Goal: Transaction & Acquisition: Book appointment/travel/reservation

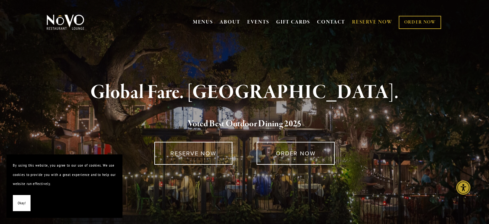
click at [382, 21] on link "RESERVE NOW" at bounding box center [372, 22] width 41 height 12
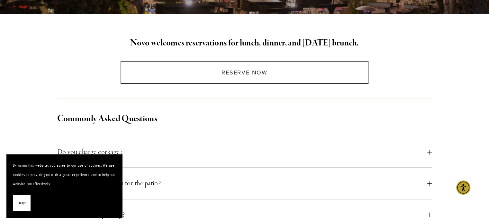
scroll to position [157, 0]
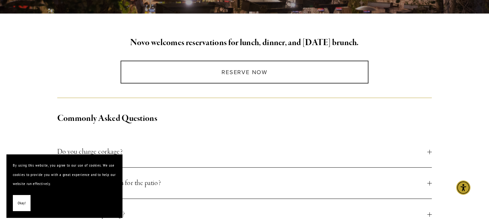
click at [23, 202] on span "Okay!" at bounding box center [22, 202] width 8 height 9
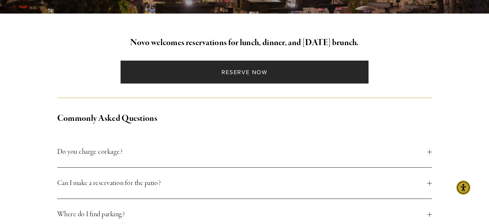
click at [227, 71] on link "Reserve Now" at bounding box center [245, 71] width 248 height 23
